Goal: Task Accomplishment & Management: Manage account settings

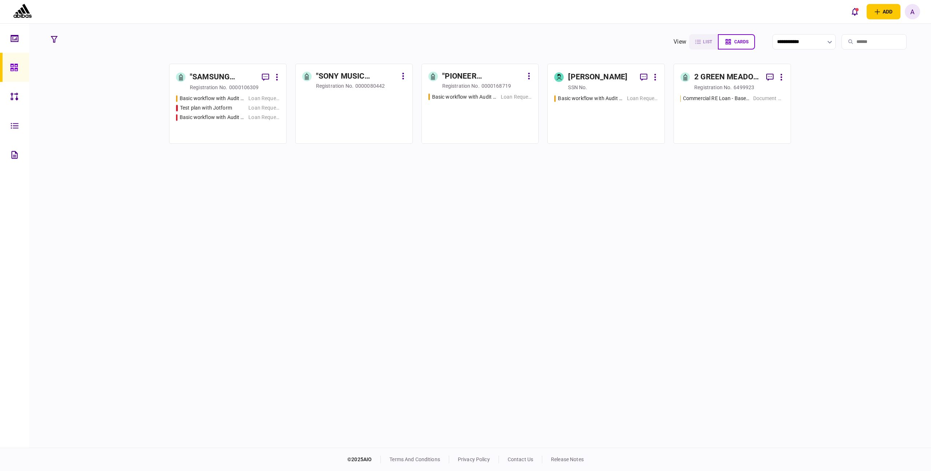
click at [225, 82] on div ""SAMSUNG ELECTRO-MECHANICS CO. LTD" ODDZIAŁ W [GEOGRAPHIC_DATA] W LIKWIDACJI" at bounding box center [223, 77] width 66 height 12
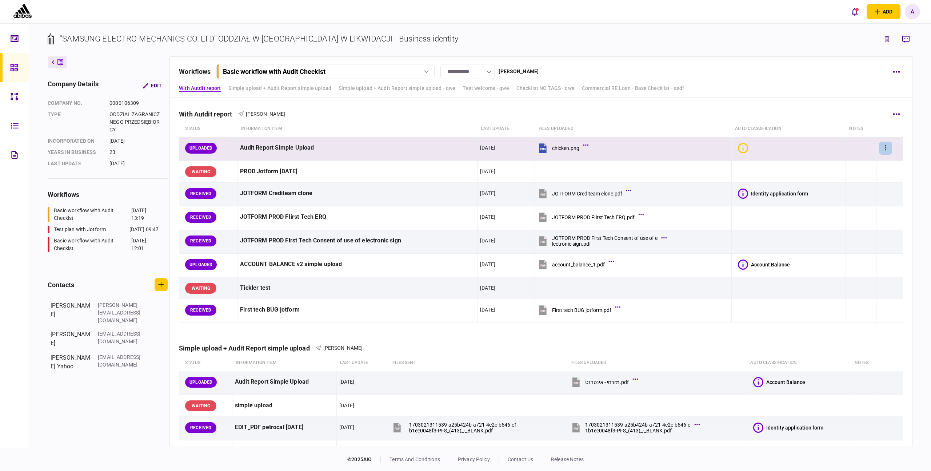
click at [882, 149] on button "button" at bounding box center [885, 148] width 13 height 13
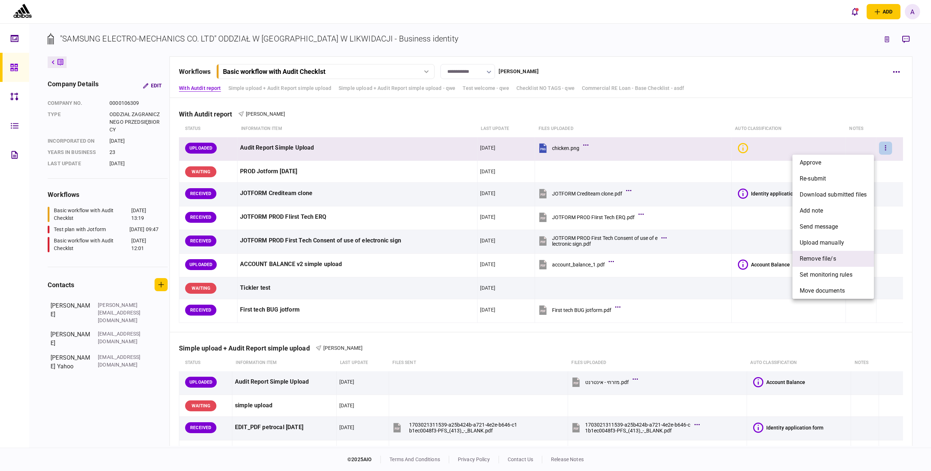
click at [837, 260] on li "remove file/s" at bounding box center [834, 259] width 82 height 16
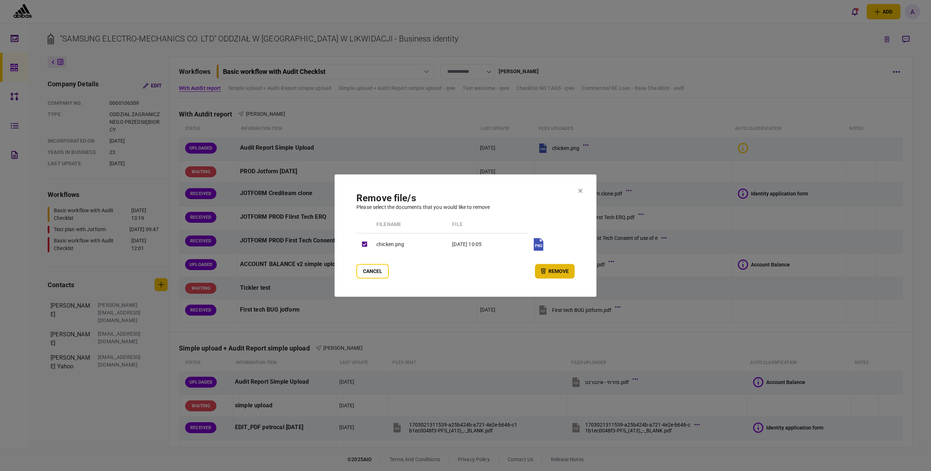
click at [565, 274] on button "remove" at bounding box center [555, 271] width 40 height 15
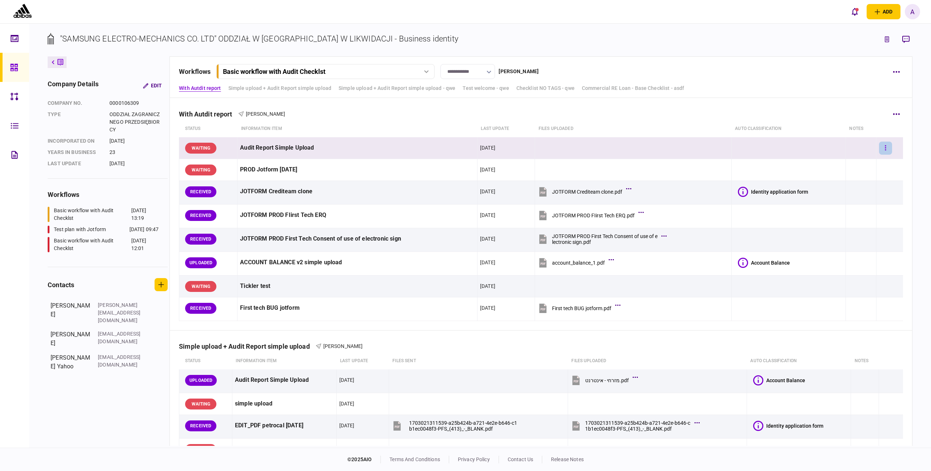
click at [879, 150] on button "button" at bounding box center [885, 148] width 13 height 13
click at [827, 222] on li "upload manually" at bounding box center [840, 227] width 67 height 16
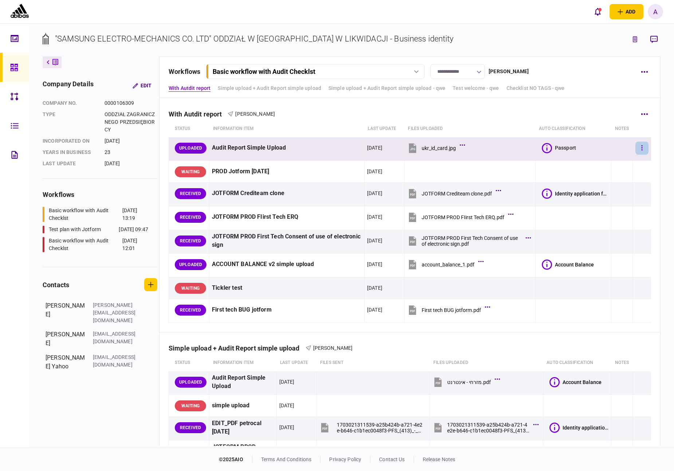
click at [638, 150] on button "button" at bounding box center [641, 148] width 13 height 13
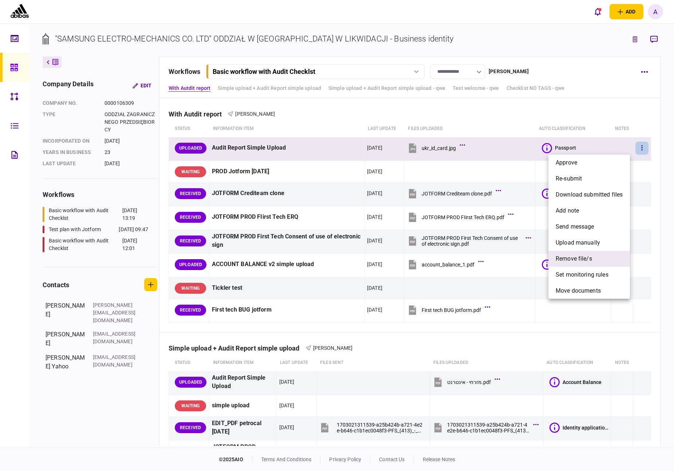
click at [591, 258] on span "remove file/s" at bounding box center [573, 258] width 36 height 9
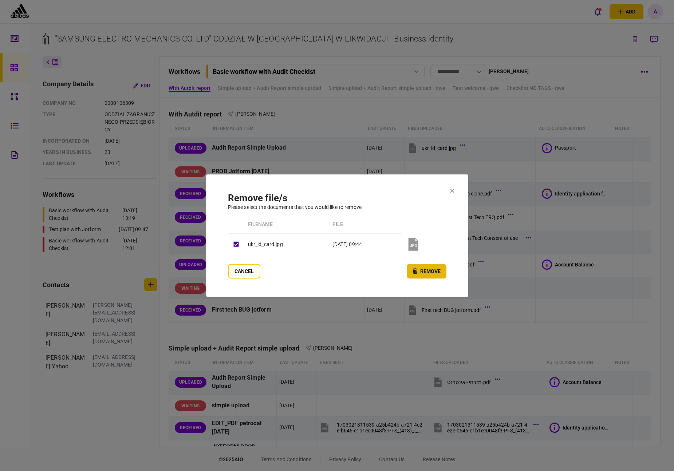
click at [431, 274] on button "remove" at bounding box center [426, 271] width 40 height 15
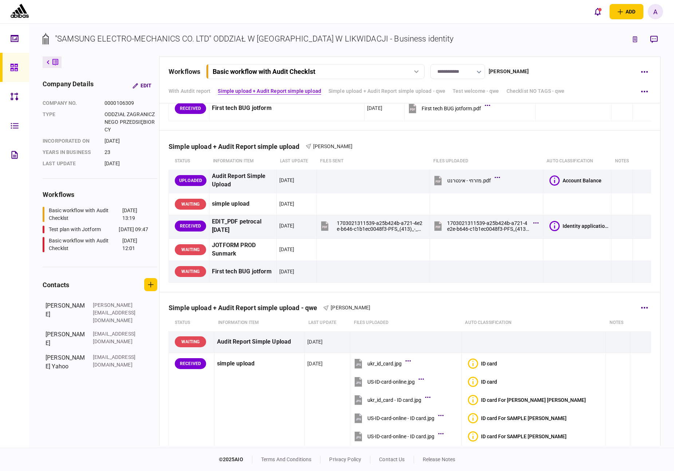
scroll to position [161, 0]
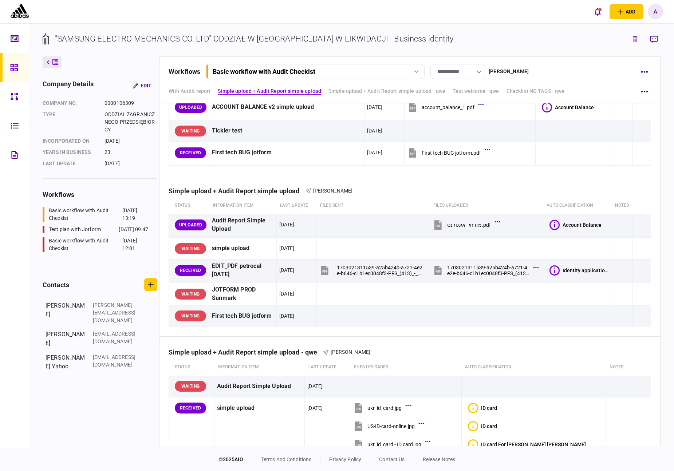
click at [653, 12] on div "A" at bounding box center [654, 11] width 15 height 15
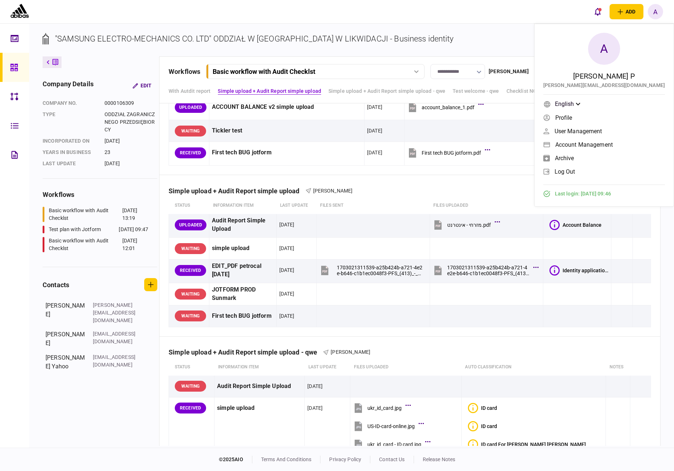
click at [575, 169] on span "log out" at bounding box center [564, 171] width 21 height 6
